Goal: Communication & Community: Answer question/provide support

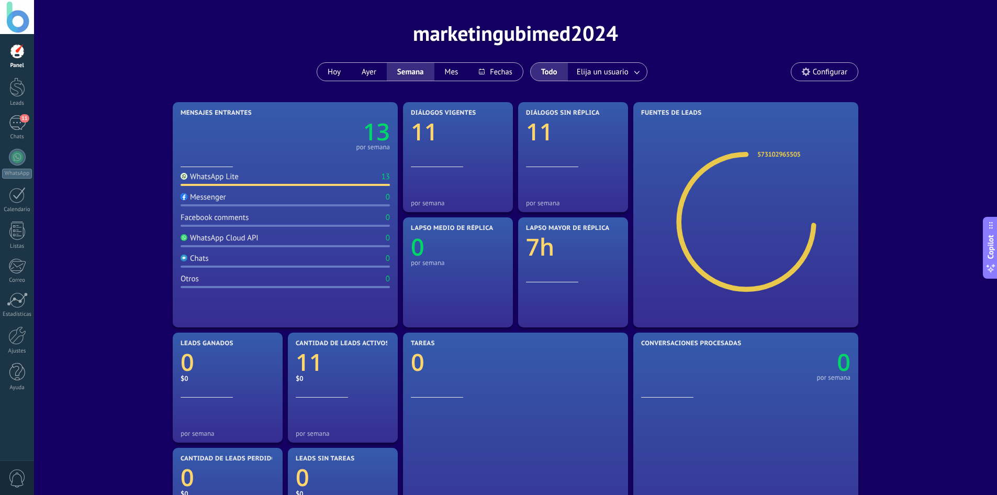
scroll to position [52, 0]
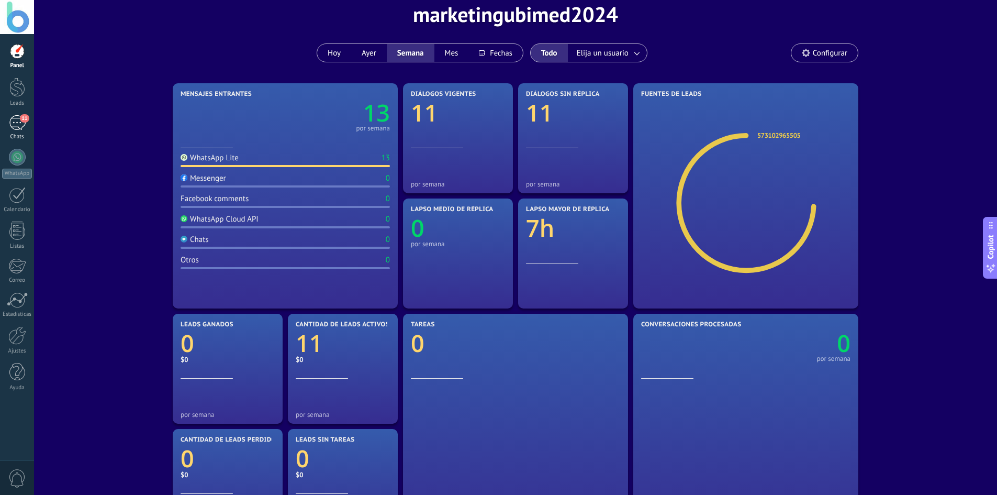
click at [24, 122] on div "11" at bounding box center [17, 122] width 17 height 15
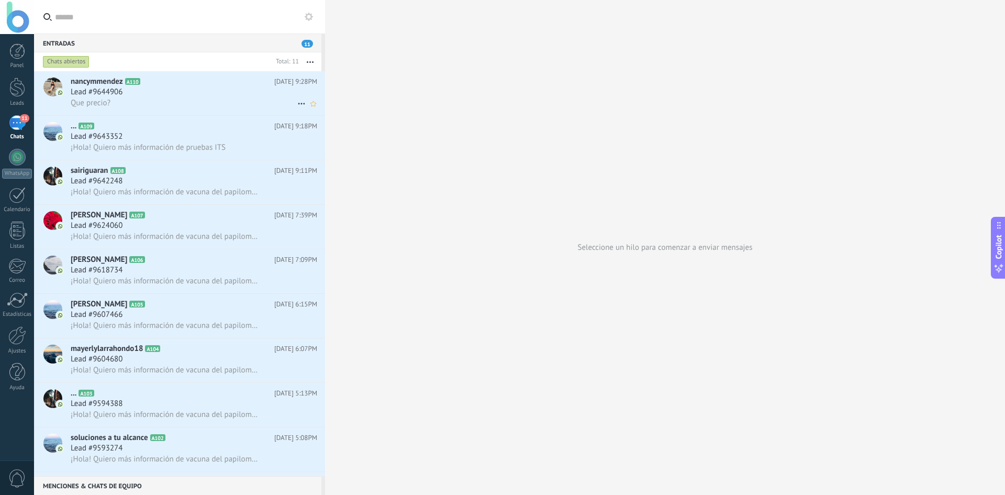
click at [157, 101] on div "Que precio?" at bounding box center [194, 102] width 247 height 11
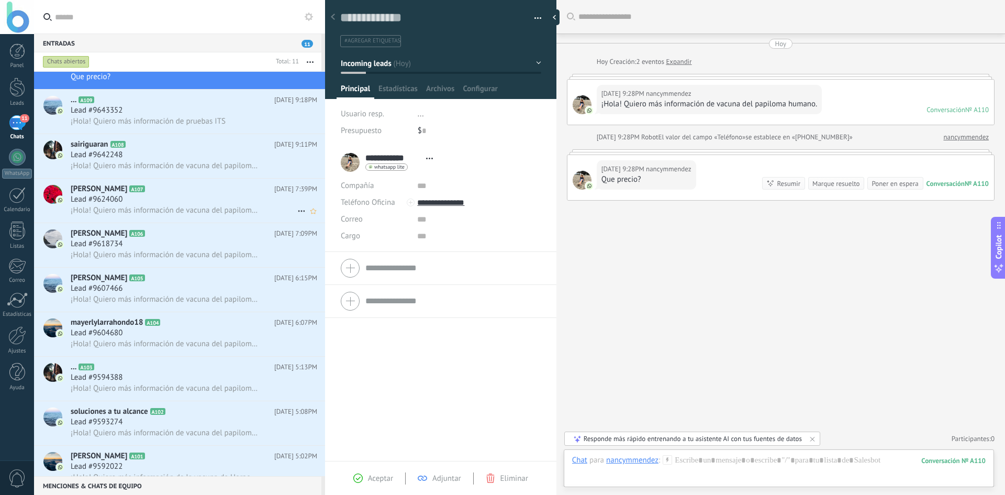
scroll to position [53, 0]
